Goal: Check status: Check status

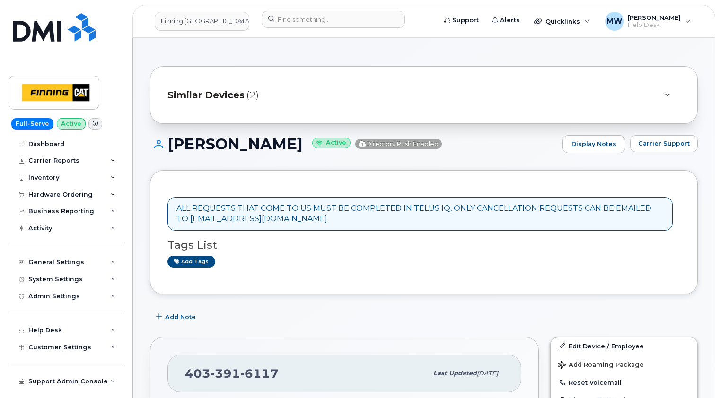
scroll to position [284, 0]
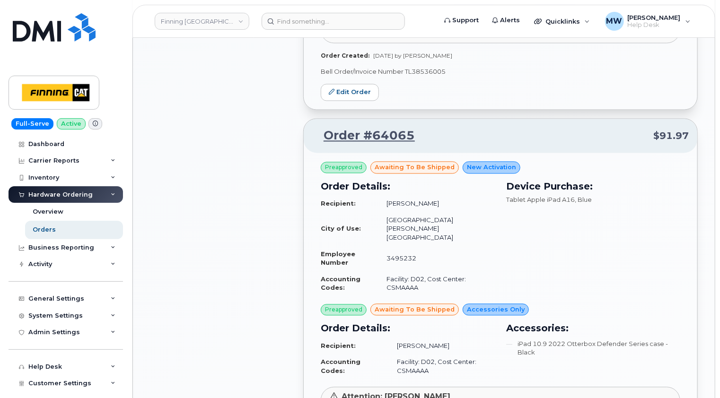
scroll to position [884, 0]
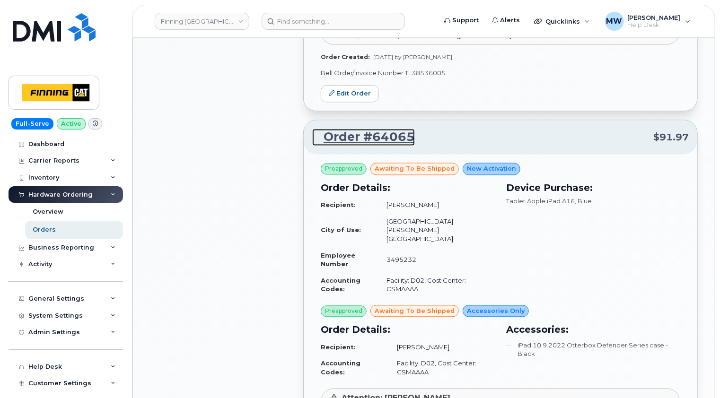
click at [387, 129] on link "Order #64065" at bounding box center [363, 137] width 103 height 17
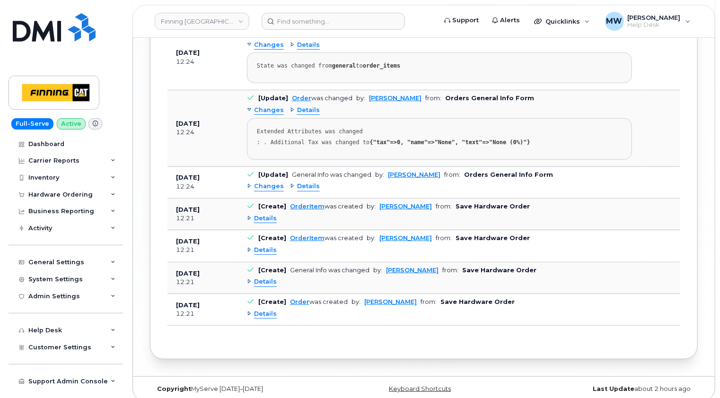
scroll to position [1913, 0]
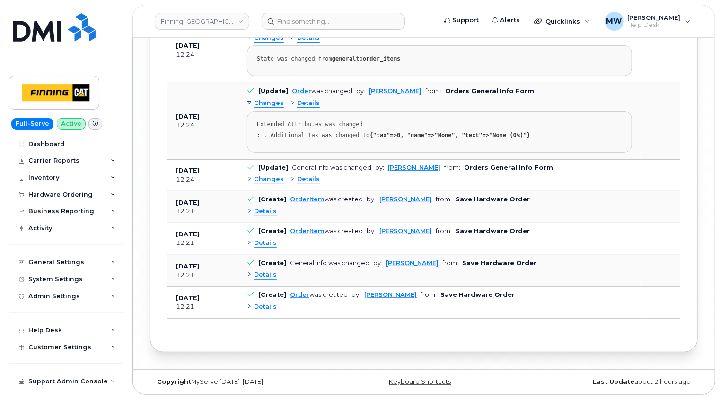
click at [265, 304] on span "Details" at bounding box center [265, 307] width 23 height 9
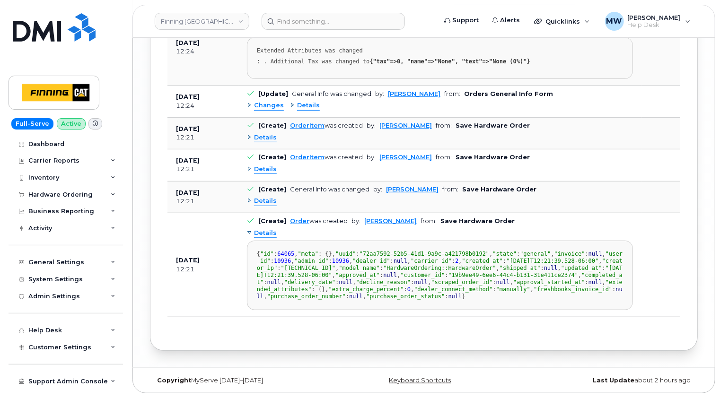
scroll to position [2008, 0]
click at [267, 197] on span "Details" at bounding box center [265, 201] width 23 height 9
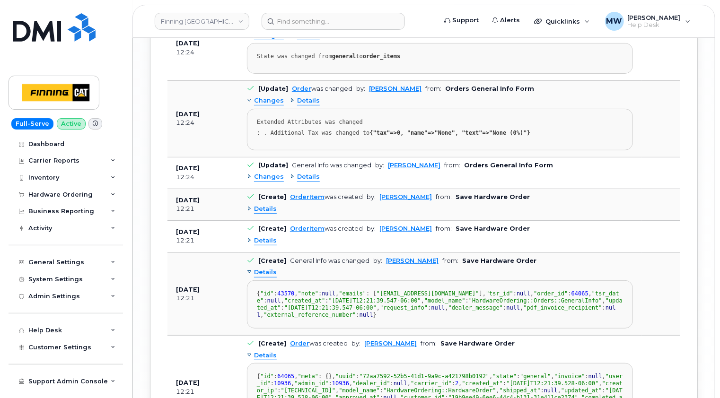
scroll to position [1913, 0]
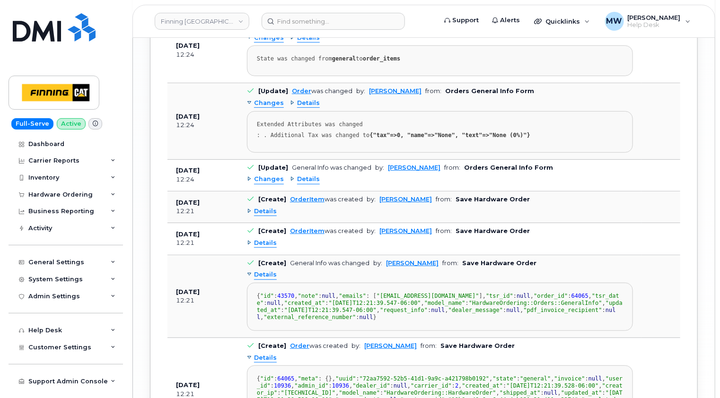
click at [264, 239] on span "Details" at bounding box center [265, 243] width 23 height 9
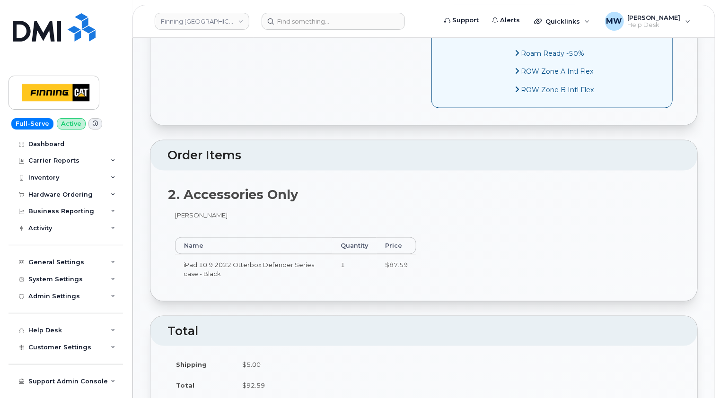
scroll to position [447, 0]
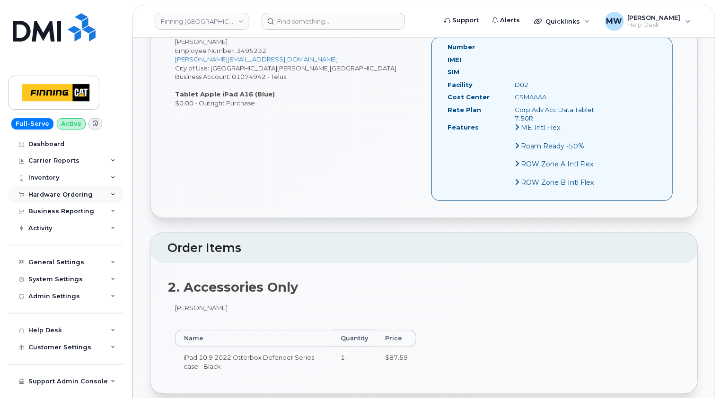
click at [68, 189] on div "Hardware Ordering" at bounding box center [66, 194] width 114 height 17
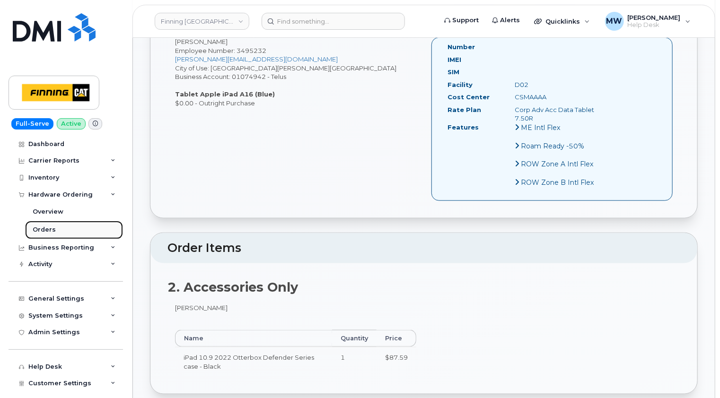
drag, startPoint x: 53, startPoint y: 229, endPoint x: 57, endPoint y: 222, distance: 8.3
click at [53, 229] on div "Orders" at bounding box center [44, 230] width 23 height 9
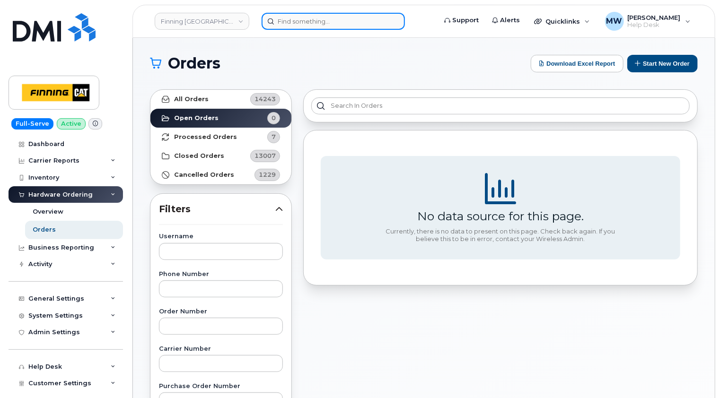
click at [368, 19] on input at bounding box center [333, 21] width 143 height 17
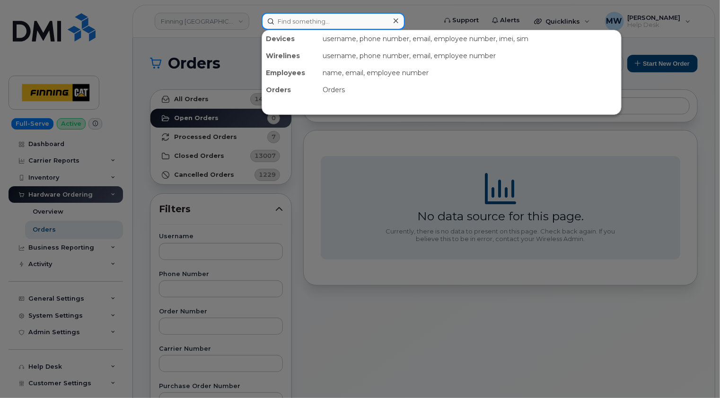
paste input "3469552"
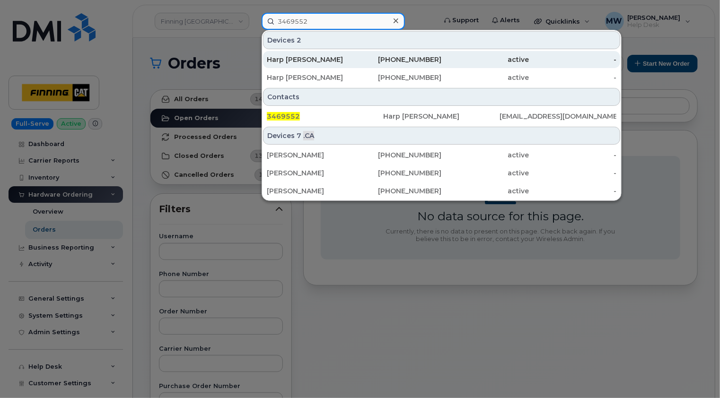
type input "3469552"
click at [333, 58] on div "Harp [PERSON_NAME]" at bounding box center [311, 59] width 88 height 9
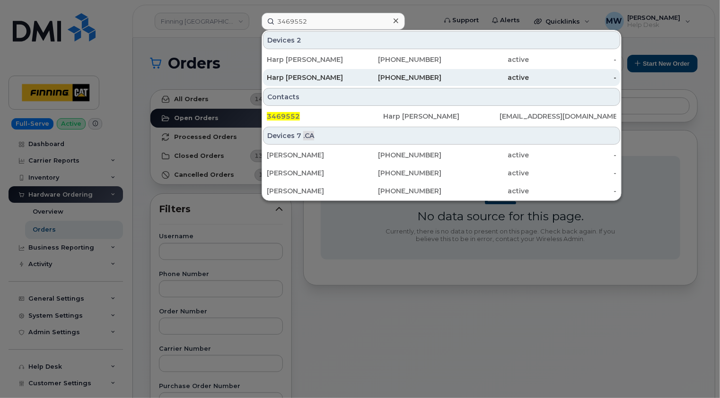
click at [336, 73] on div "Harp [PERSON_NAME]" at bounding box center [311, 77] width 88 height 9
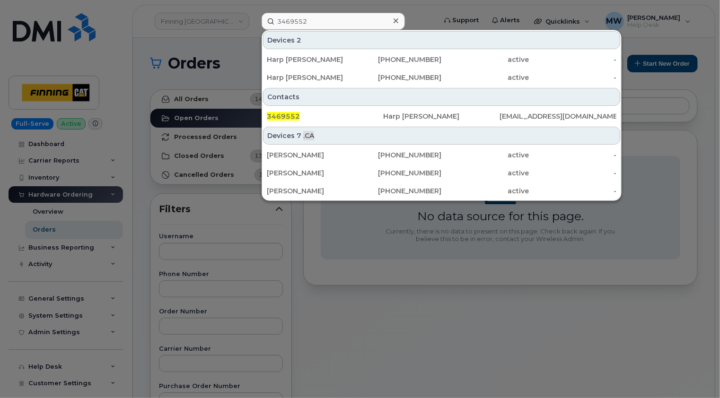
click at [396, 20] on icon at bounding box center [396, 20] width 5 height 5
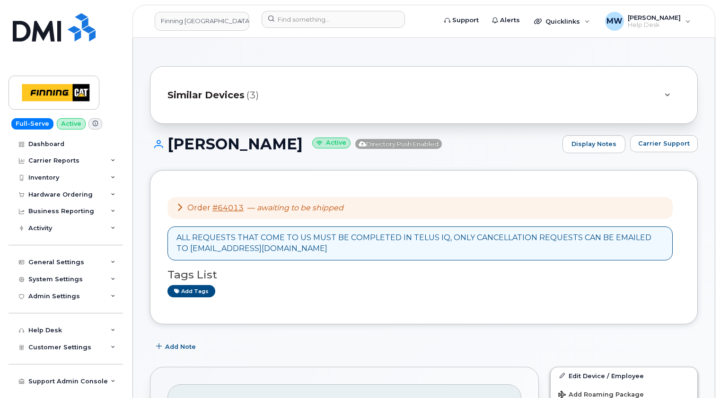
scroll to position [284, 0]
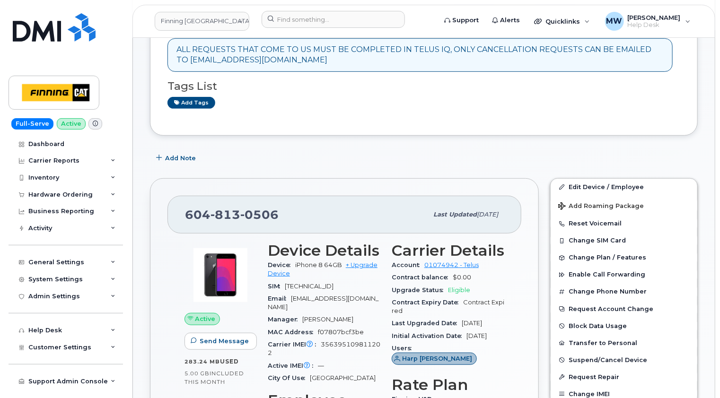
scroll to position [189, 0]
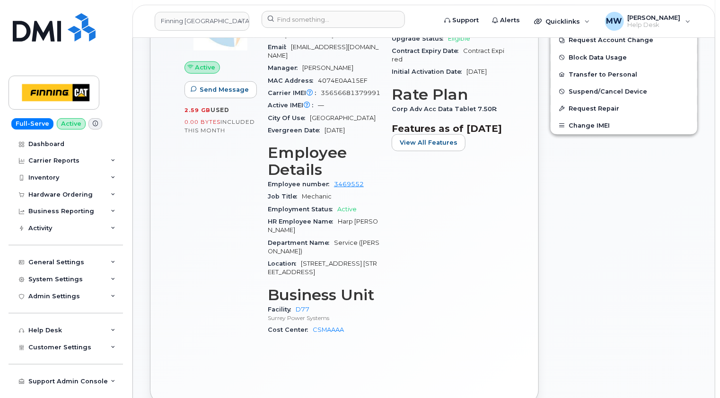
scroll to position [331, 0]
